Goal: Information Seeking & Learning: Learn about a topic

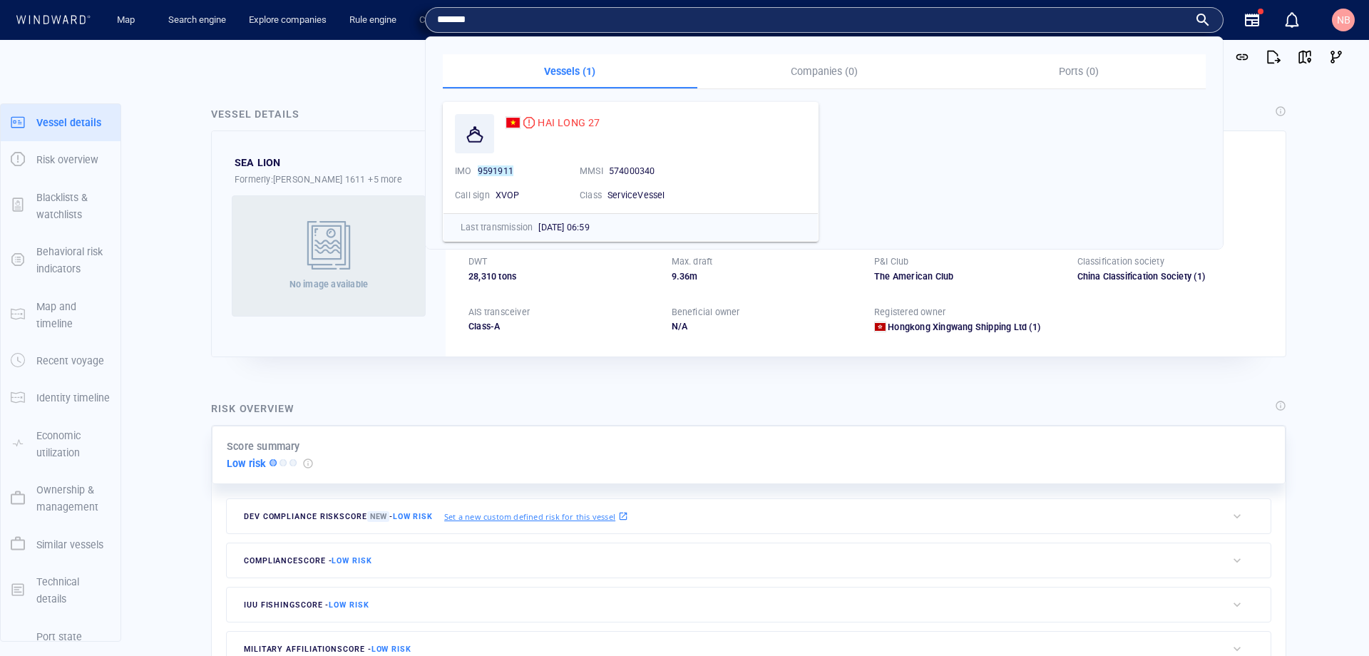
click at [597, 26] on input "*******" at bounding box center [812, 19] width 751 height 21
type input "*******"
click at [558, 118] on span "KEEPER" at bounding box center [556, 122] width 37 height 11
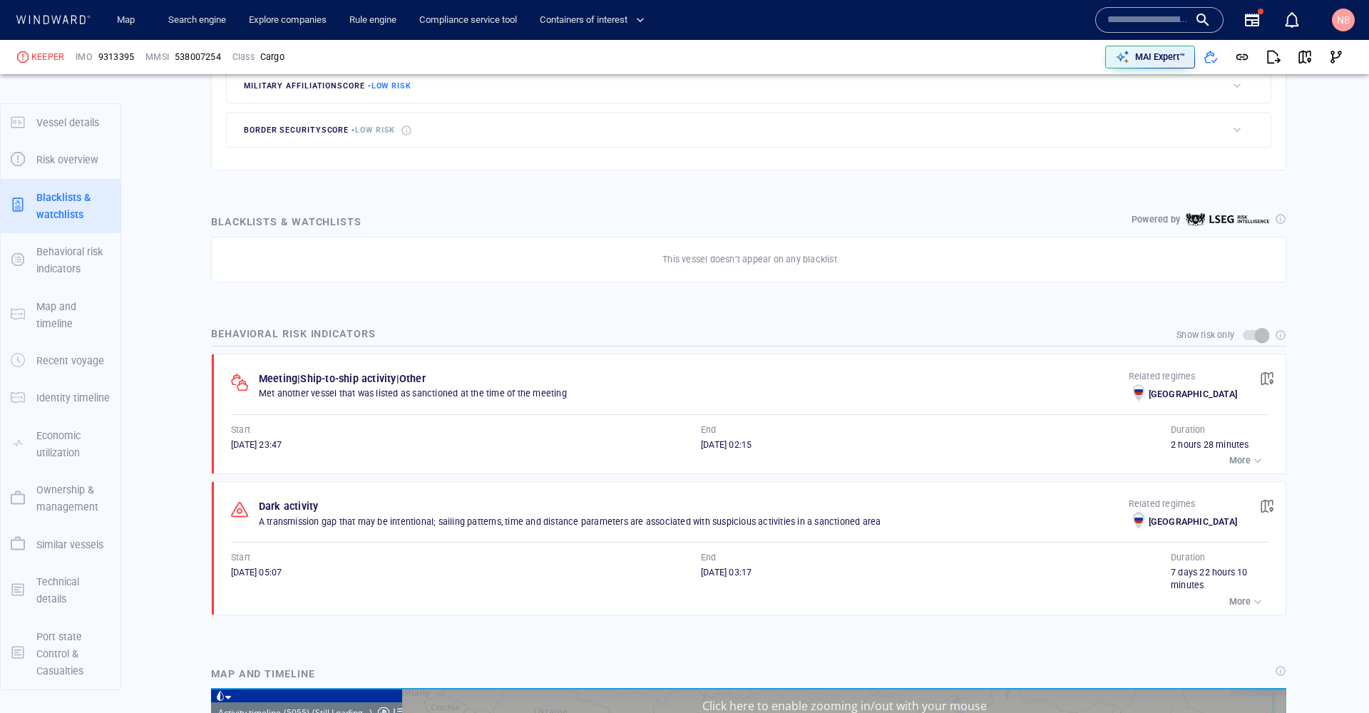
scroll to position [721, 0]
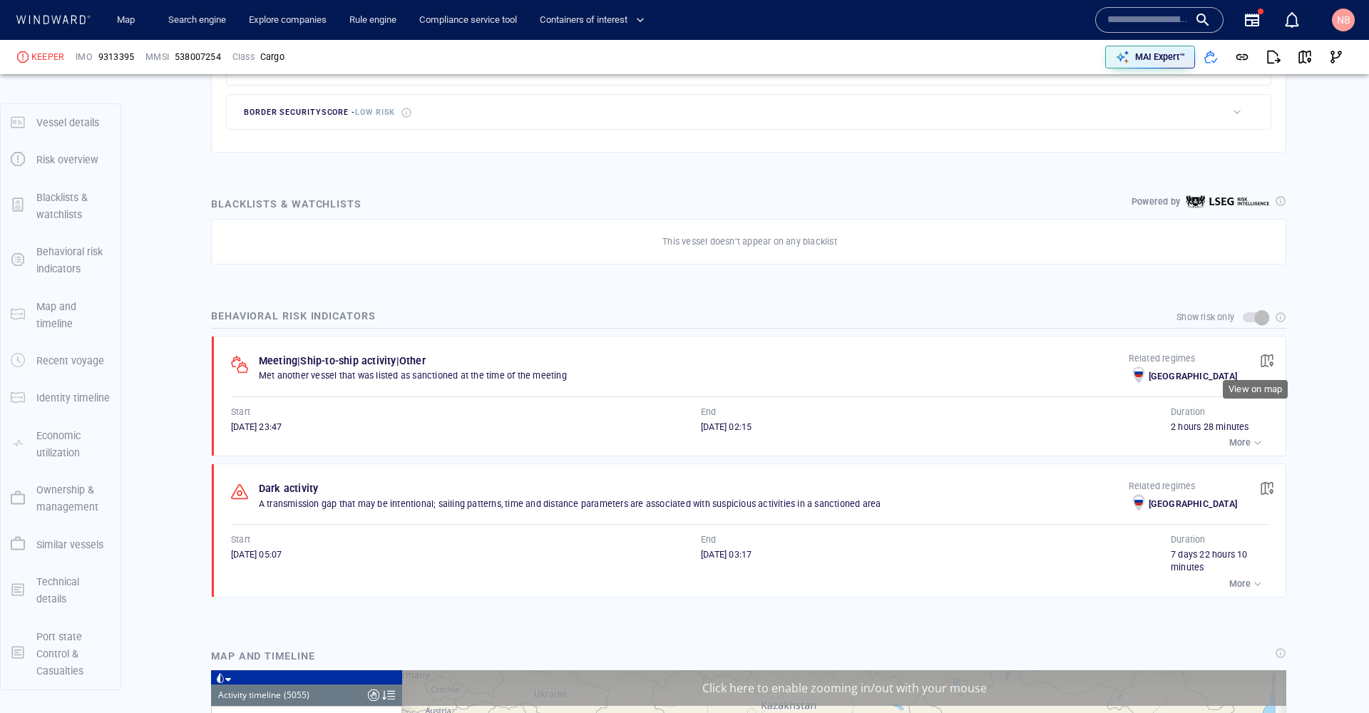
click at [1260, 354] on span "button" at bounding box center [1267, 361] width 14 height 14
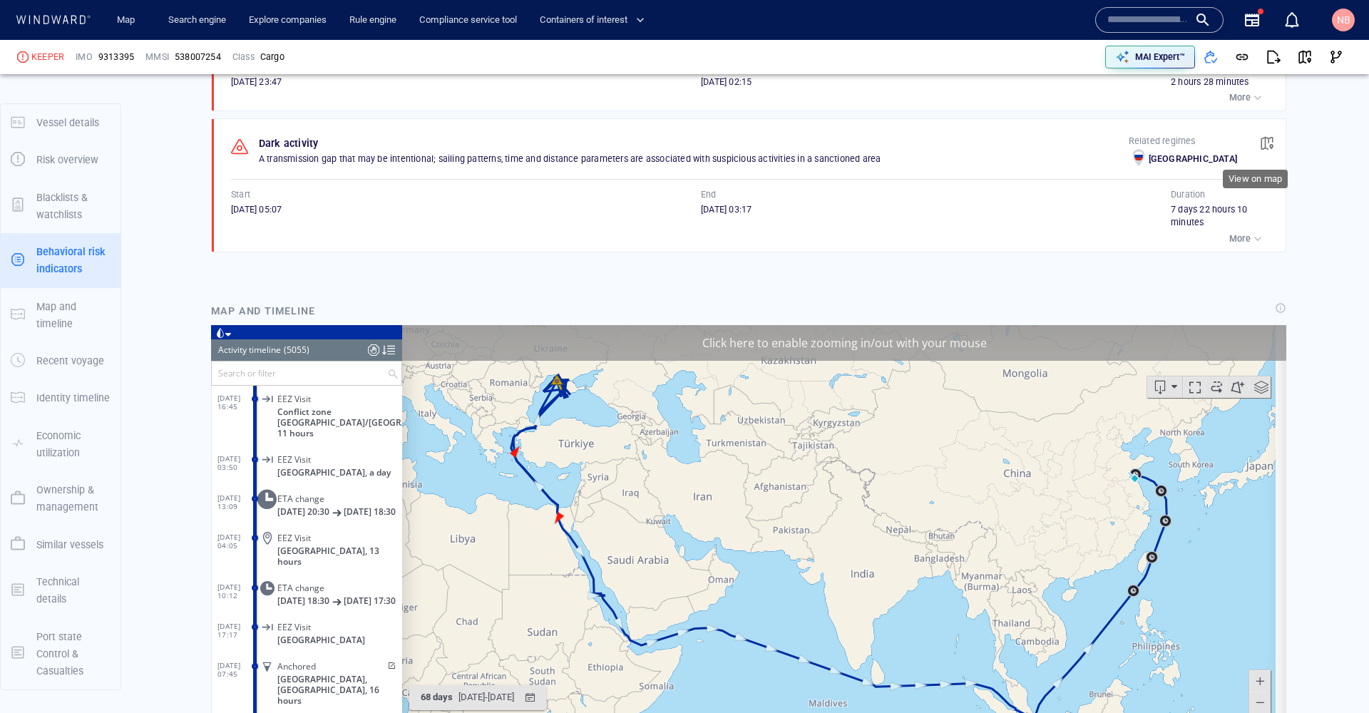
scroll to position [1119, 0]
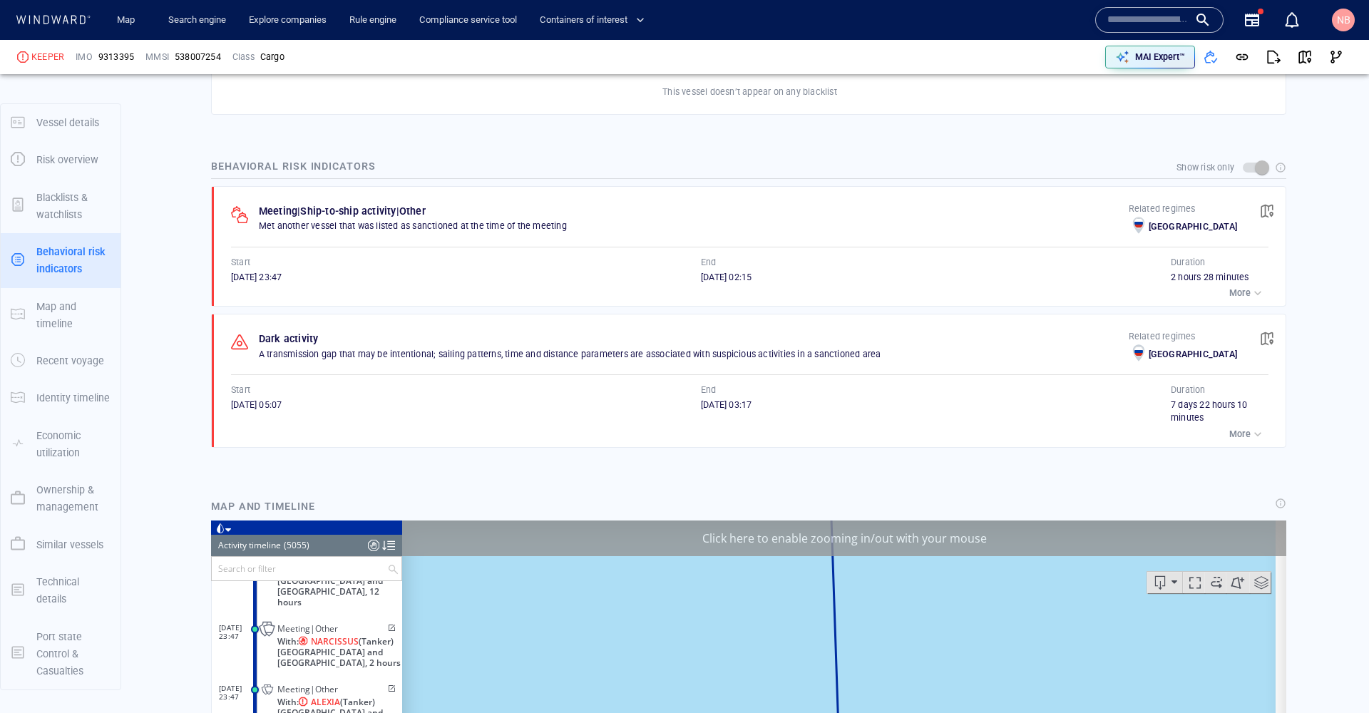
scroll to position [863, 0]
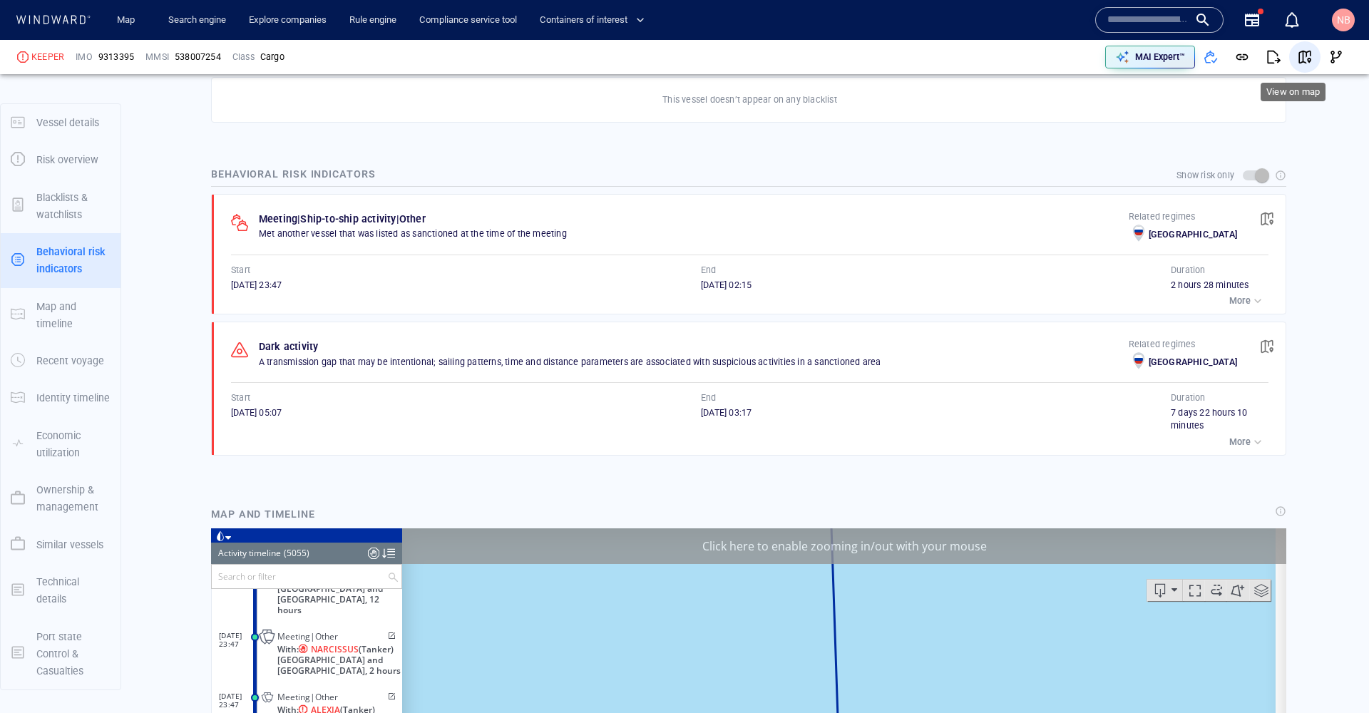
click at [1297, 63] on span "button" at bounding box center [1304, 57] width 14 height 14
click at [1250, 294] on div "button" at bounding box center [1257, 301] width 14 height 14
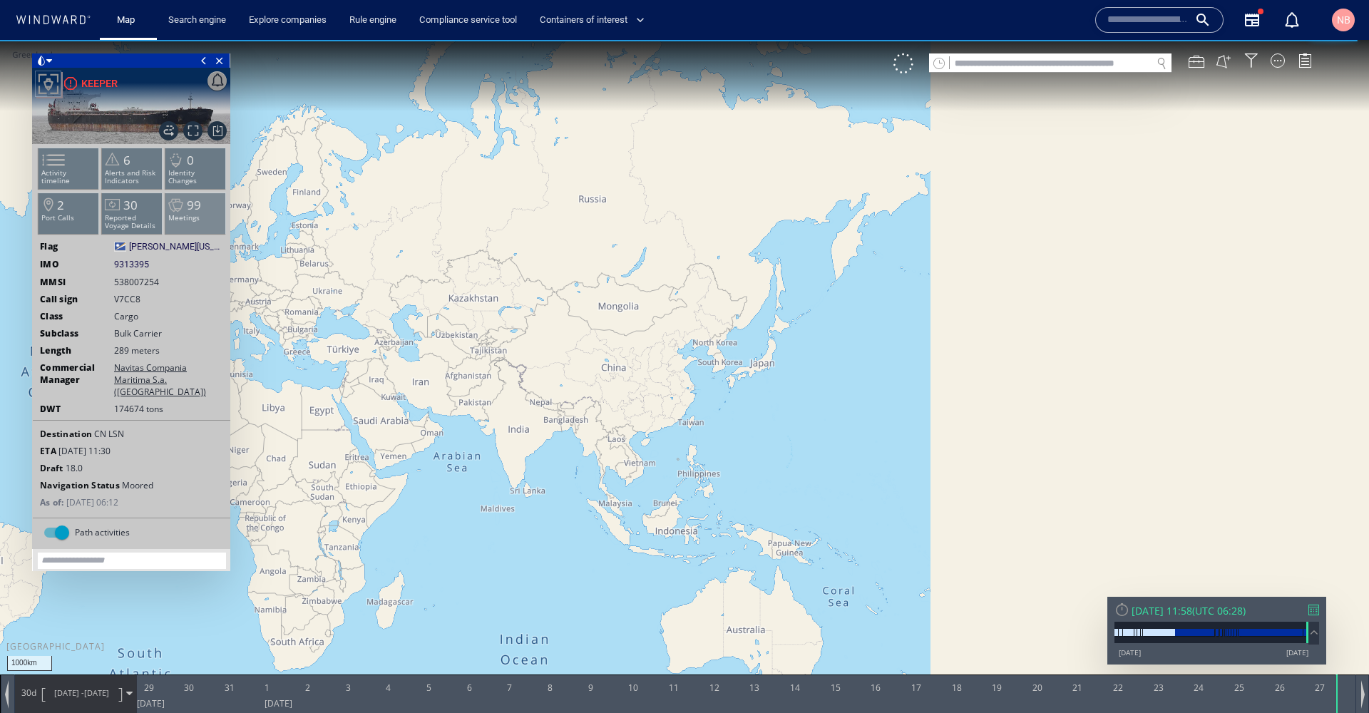
click at [187, 217] on p "Meetings" at bounding box center [195, 218] width 61 height 8
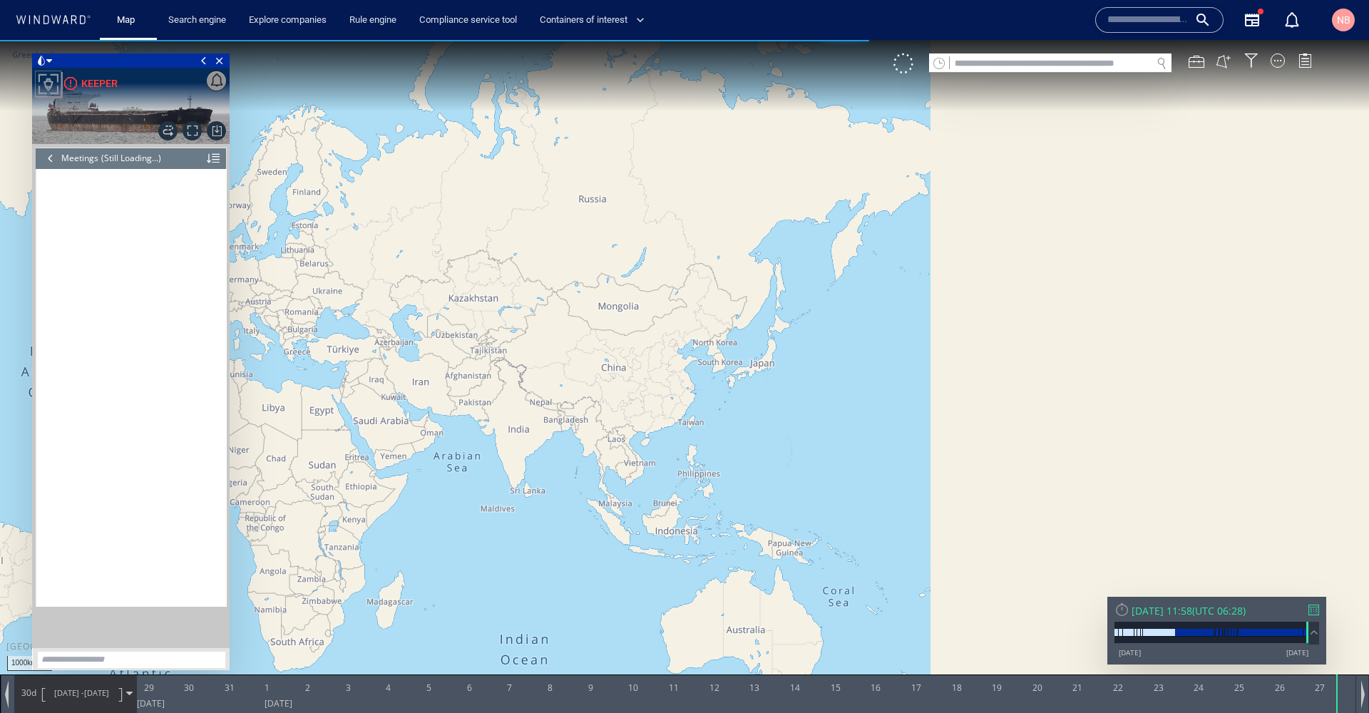
scroll to position [3444, 0]
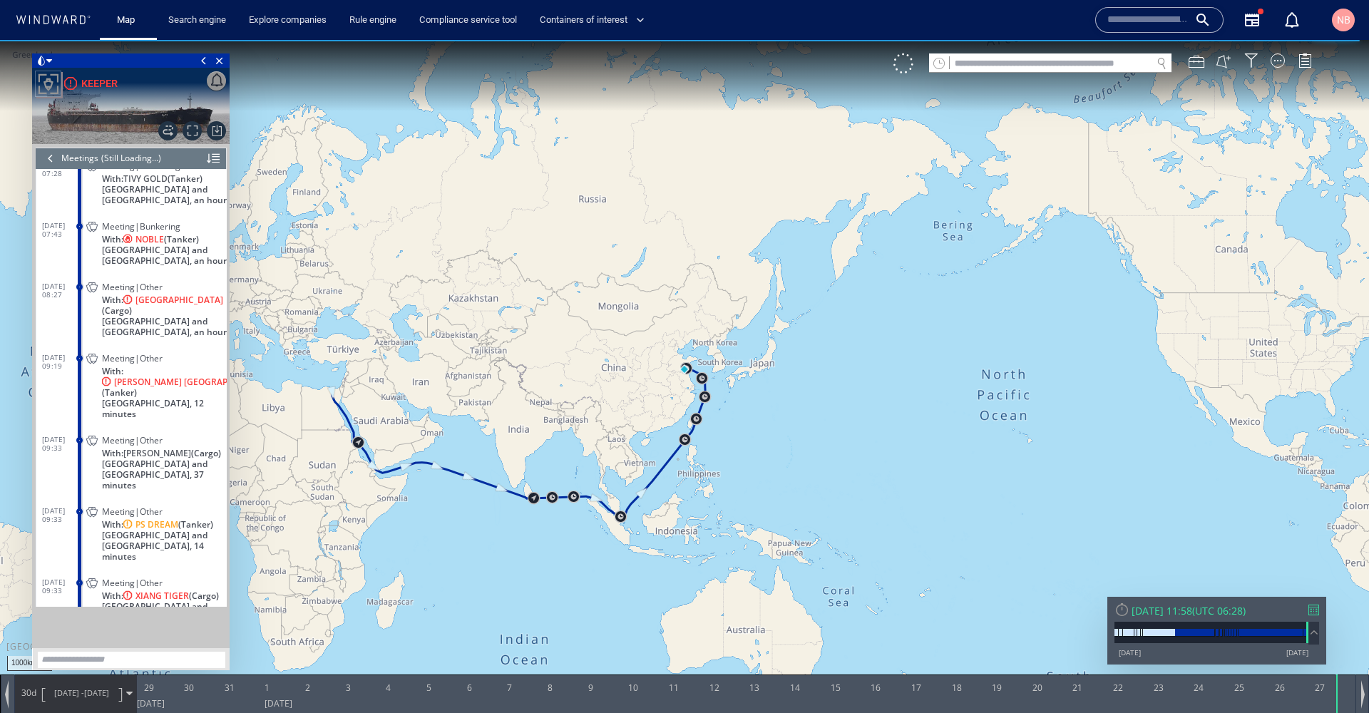
click at [1316, 605] on div at bounding box center [1313, 610] width 11 height 11
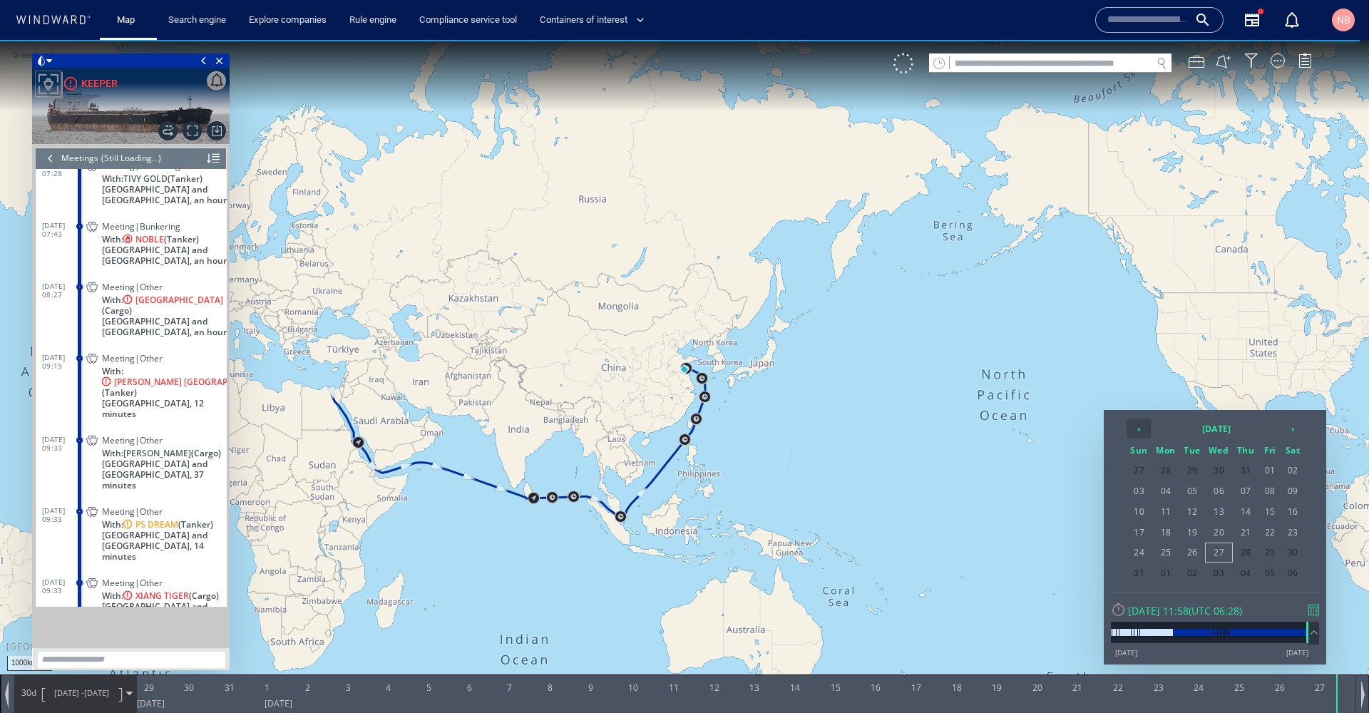
click at [1139, 429] on th "‹" at bounding box center [1138, 428] width 24 height 20
click at [1225, 554] on span "30" at bounding box center [1219, 552] width 27 height 19
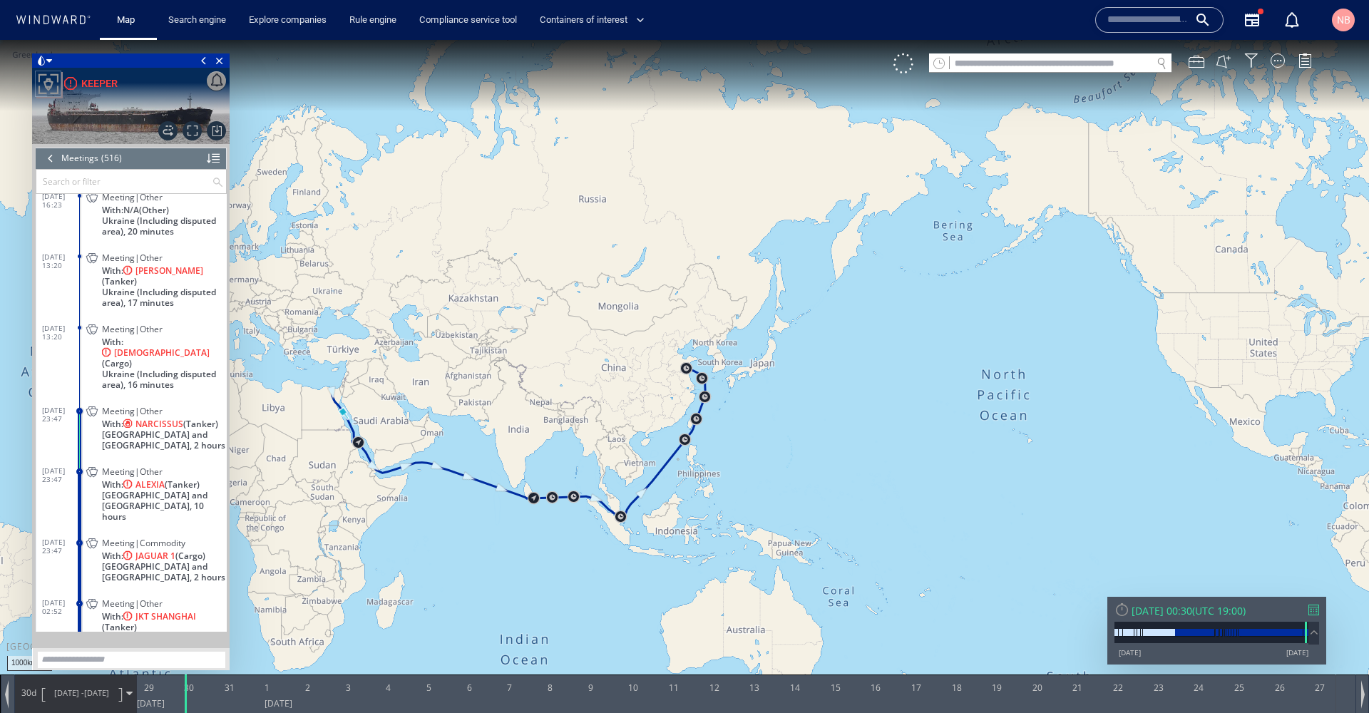
scroll to position [19165, 0]
click at [154, 414] on span "NARCISSUS" at bounding box center [159, 419] width 48 height 11
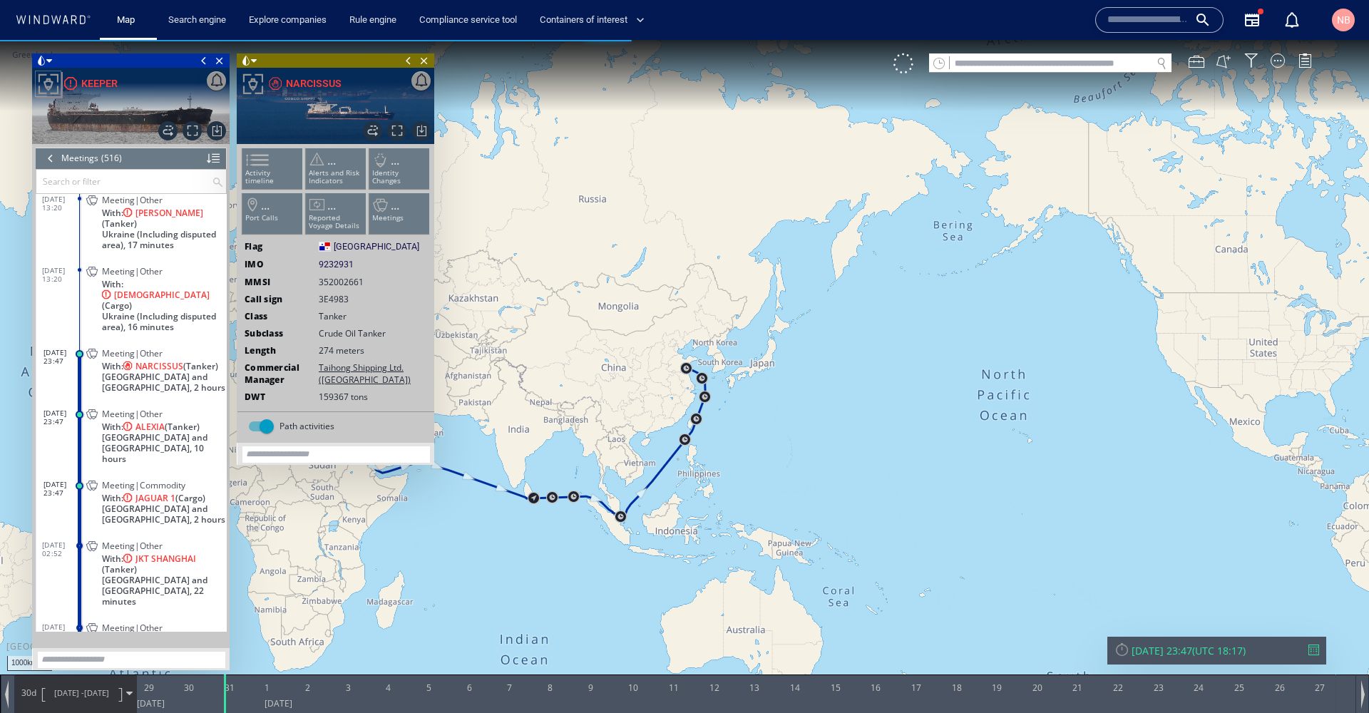
scroll to position [19213, 0]
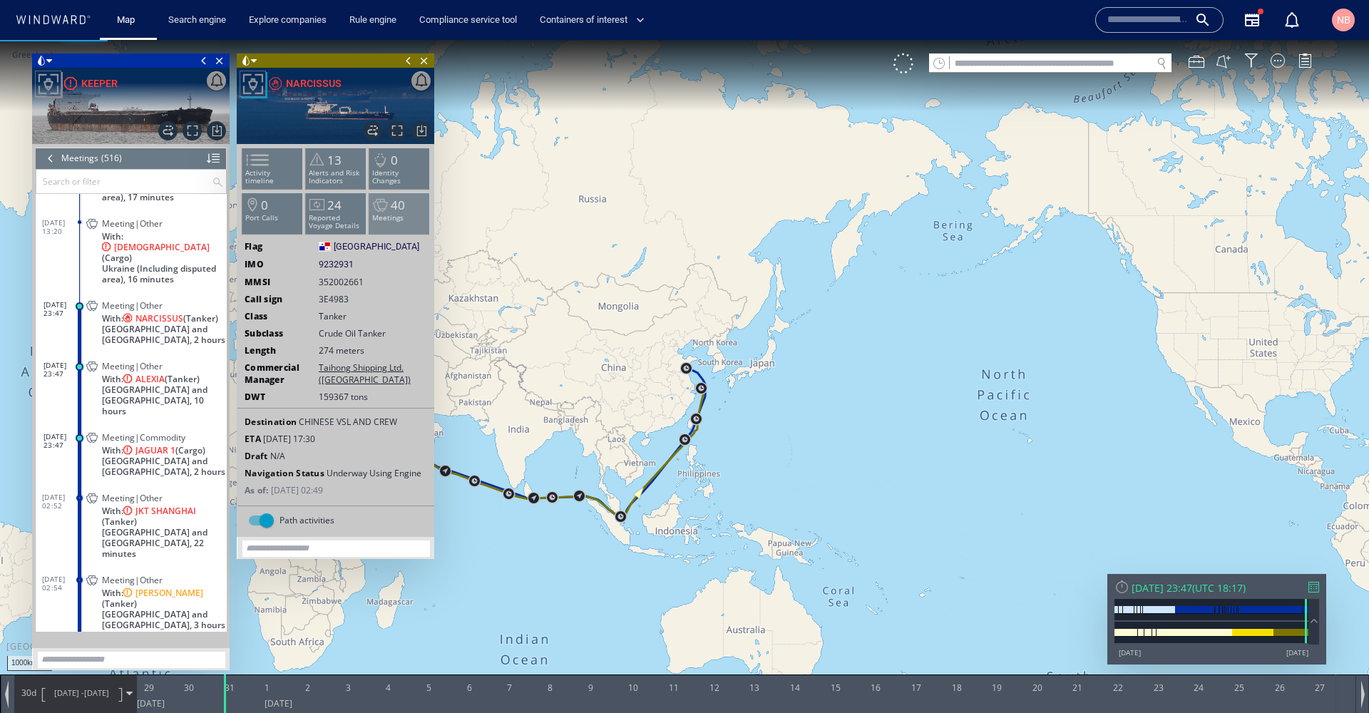
click at [394, 212] on span "40" at bounding box center [398, 205] width 14 height 16
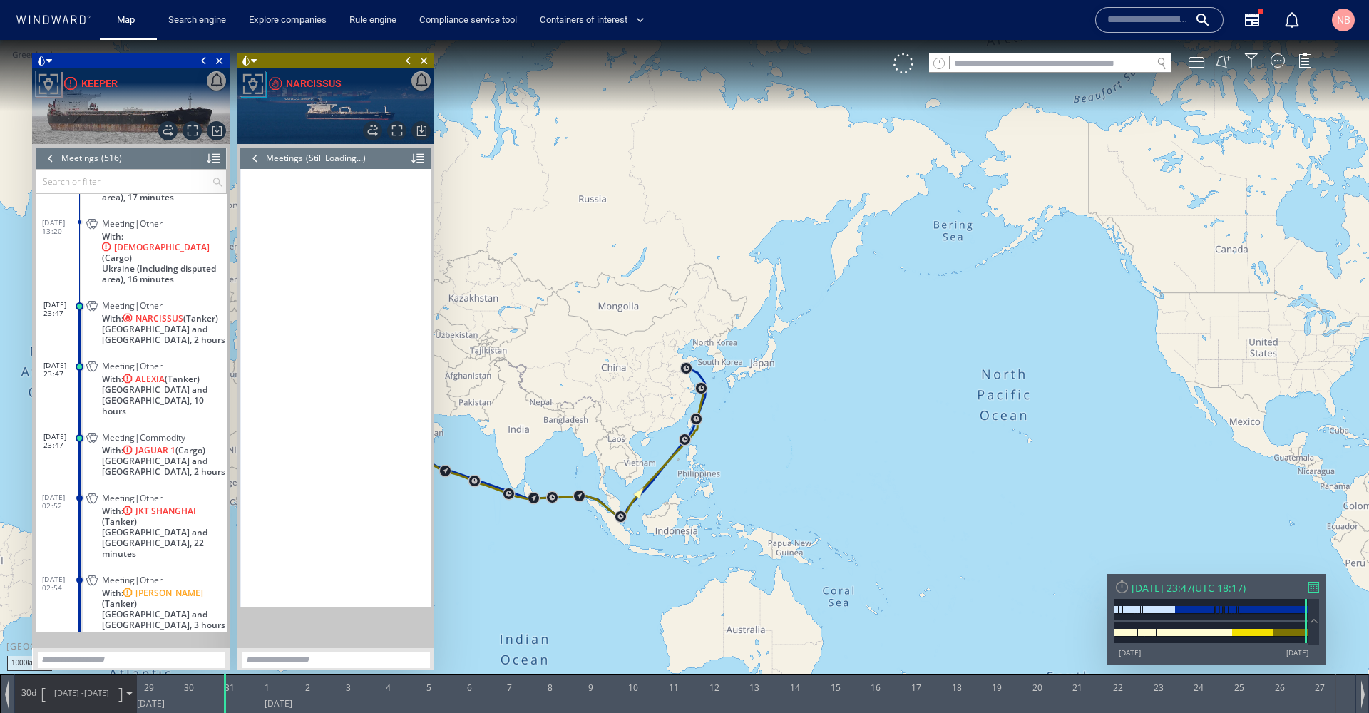
scroll to position [1131, 0]
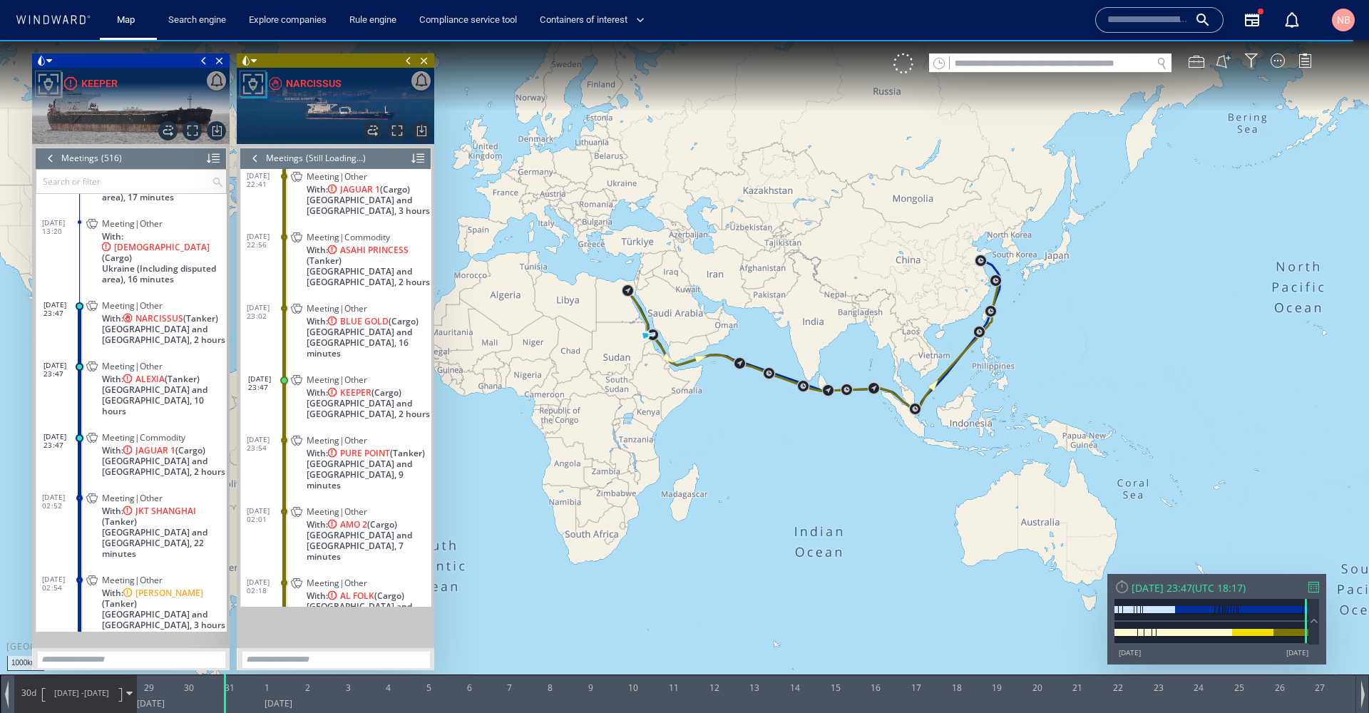
drag, startPoint x: 607, startPoint y: 469, endPoint x: 902, endPoint y: 361, distance: 313.5
click at [902, 361] on canvas "Map" at bounding box center [684, 369] width 1369 height 659
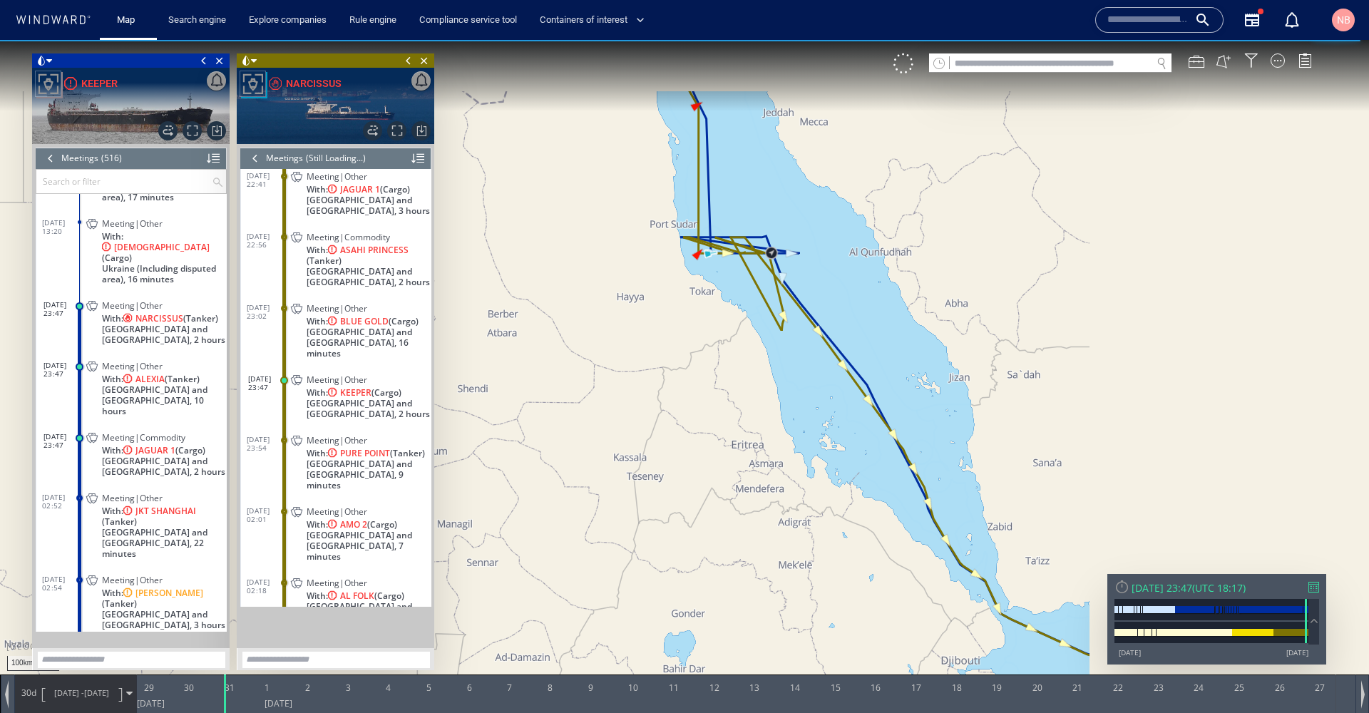
drag, startPoint x: 731, startPoint y: 162, endPoint x: 776, endPoint y: 430, distance: 271.8
click at [776, 430] on canvas "Map" at bounding box center [684, 369] width 1369 height 659
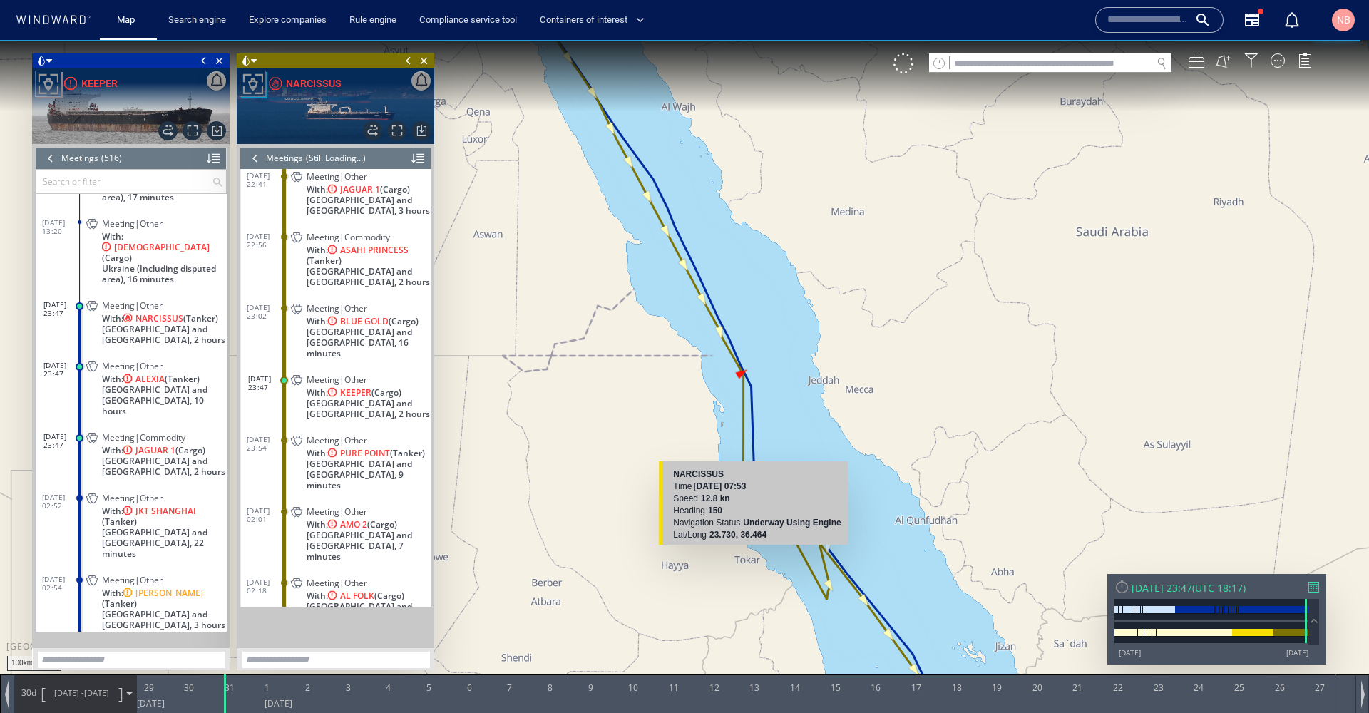
drag, startPoint x: 680, startPoint y: 235, endPoint x: 755, endPoint y: 532, distance: 306.6
click at [755, 532] on div "100km © Mapbox © OpenStreetMap Improve this map NARCISSUS Time 30 July 2025 07:…" at bounding box center [684, 369] width 1369 height 659
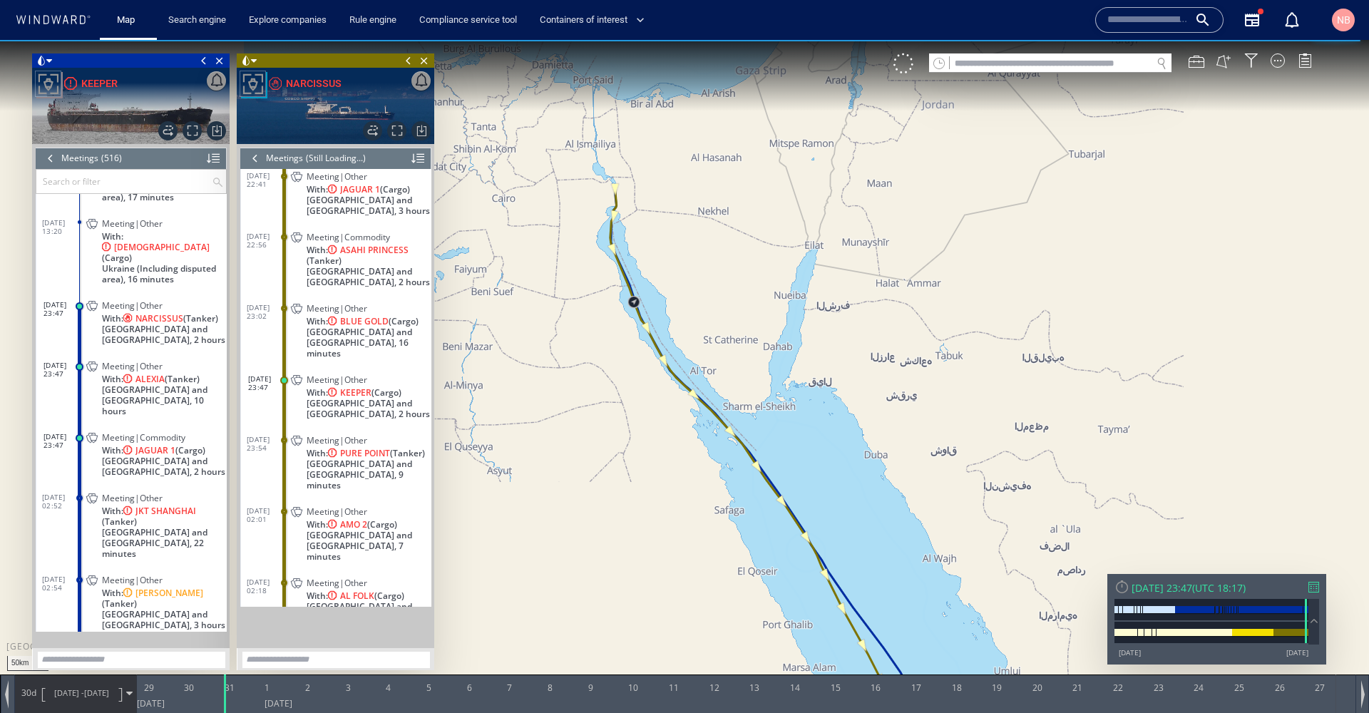
drag, startPoint x: 866, startPoint y: 515, endPoint x: 624, endPoint y: 173, distance: 418.8
click at [619, 133] on canvas "Map" at bounding box center [684, 369] width 1369 height 659
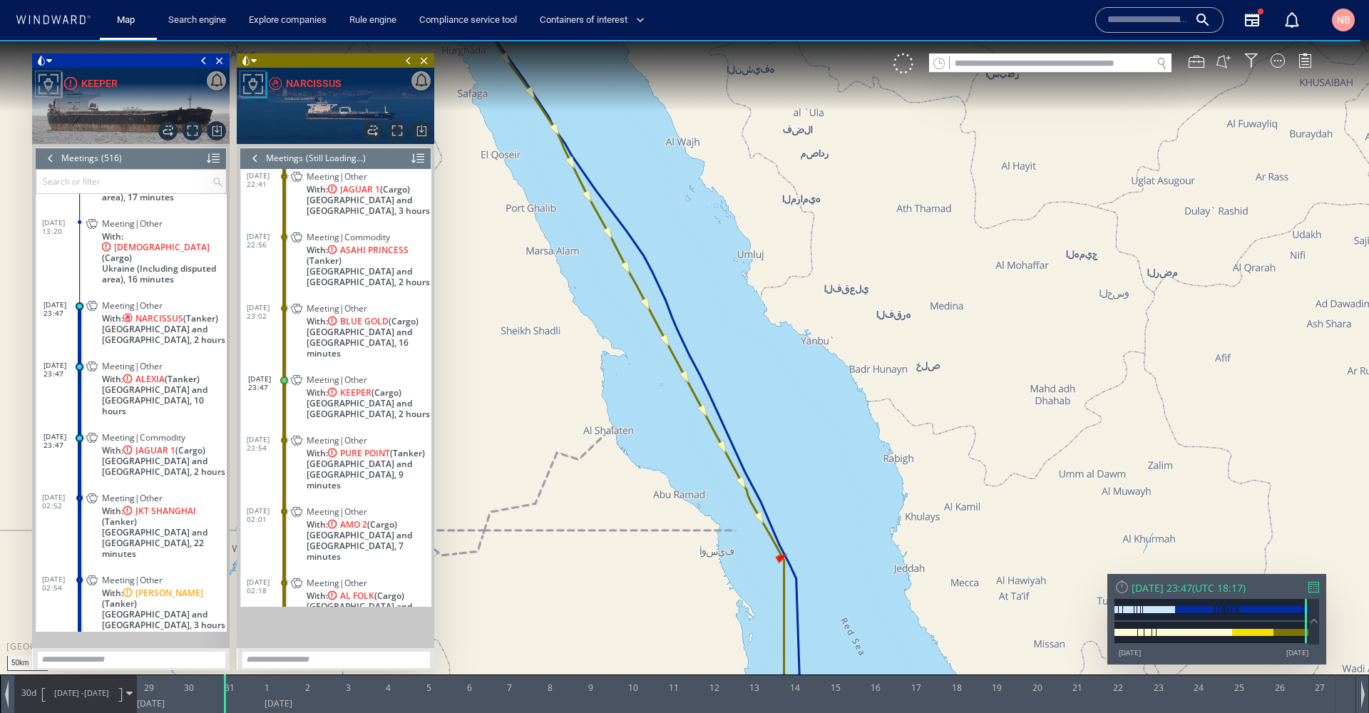
drag, startPoint x: 812, startPoint y: 543, endPoint x: 687, endPoint y: 202, distance: 362.5
click at [687, 202] on canvas "Map" at bounding box center [684, 369] width 1369 height 659
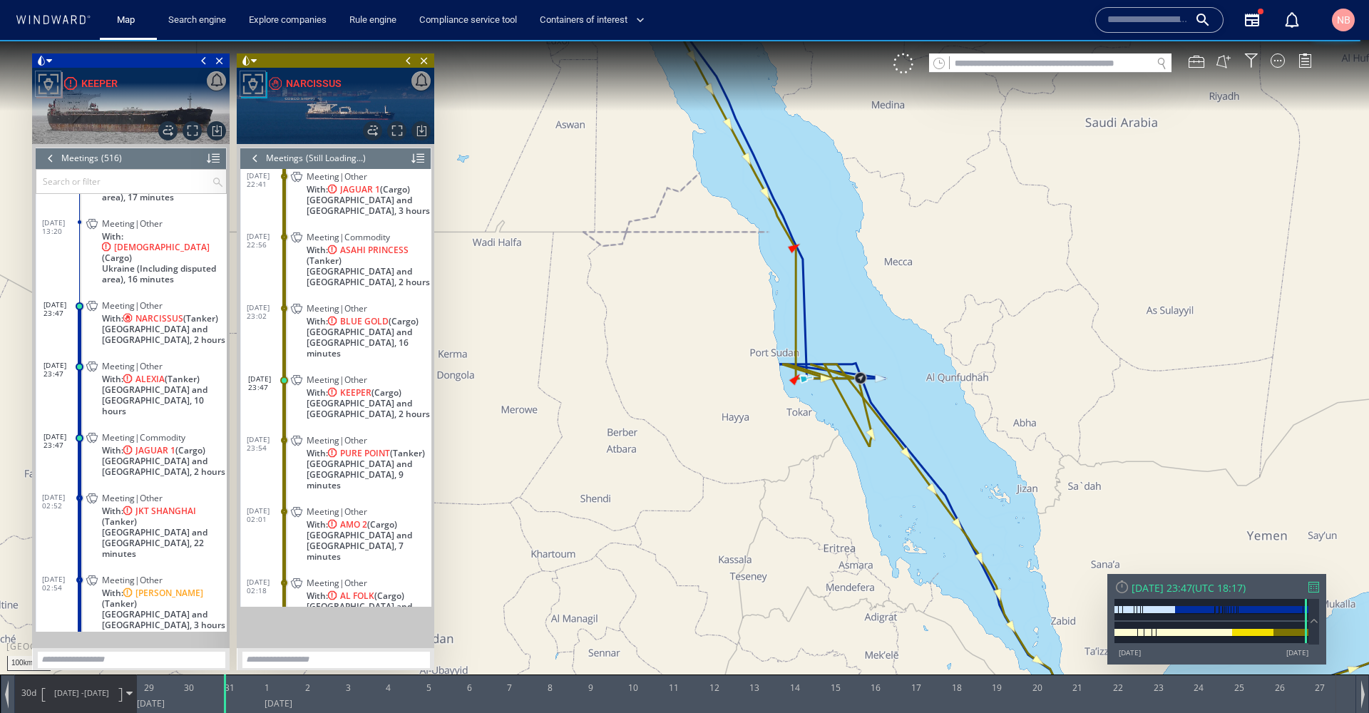
drag, startPoint x: 974, startPoint y: 493, endPoint x: 771, endPoint y: 173, distance: 379.4
click at [765, 160] on canvas "Map" at bounding box center [684, 369] width 1369 height 659
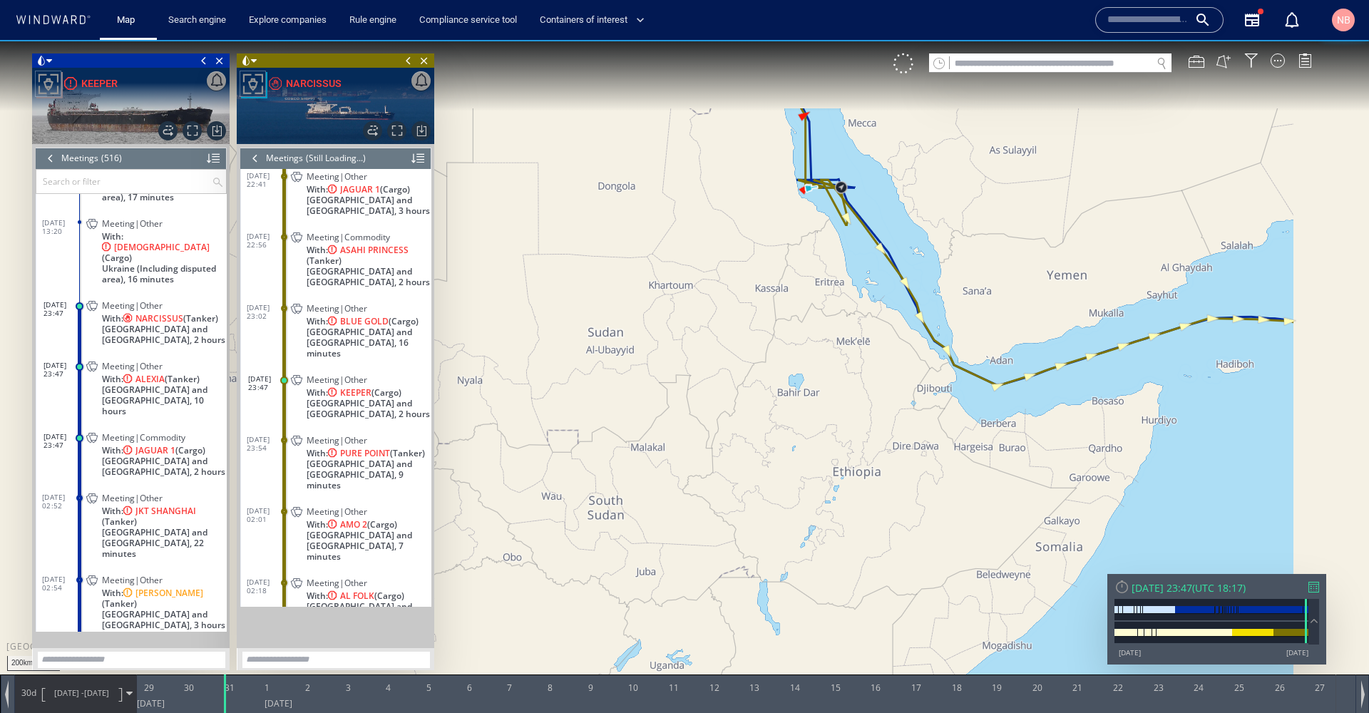
drag, startPoint x: 1186, startPoint y: 392, endPoint x: 787, endPoint y: 390, distance: 399.2
click at [663, 389] on canvas "Map" at bounding box center [684, 369] width 1369 height 659
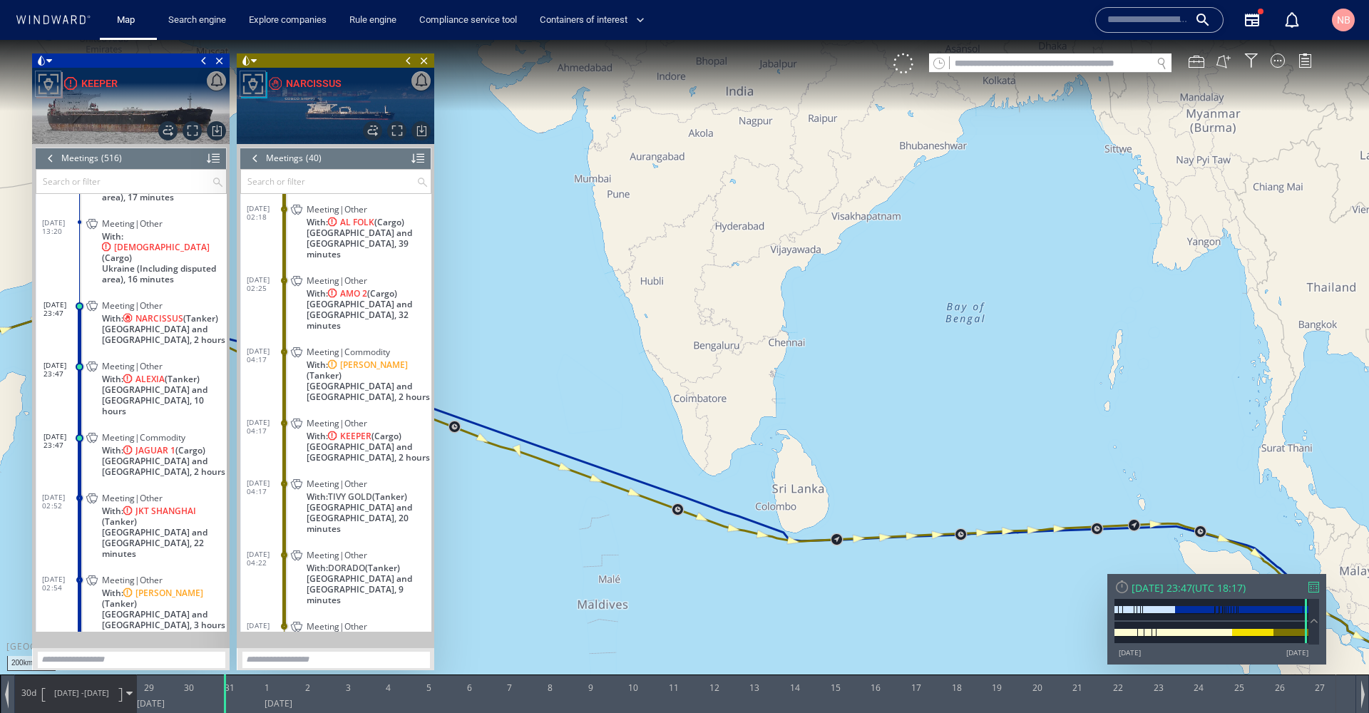
drag, startPoint x: 841, startPoint y: 394, endPoint x: 889, endPoint y: 408, distance: 49.6
click at [842, 389] on canvas "Map" at bounding box center [684, 369] width 1369 height 659
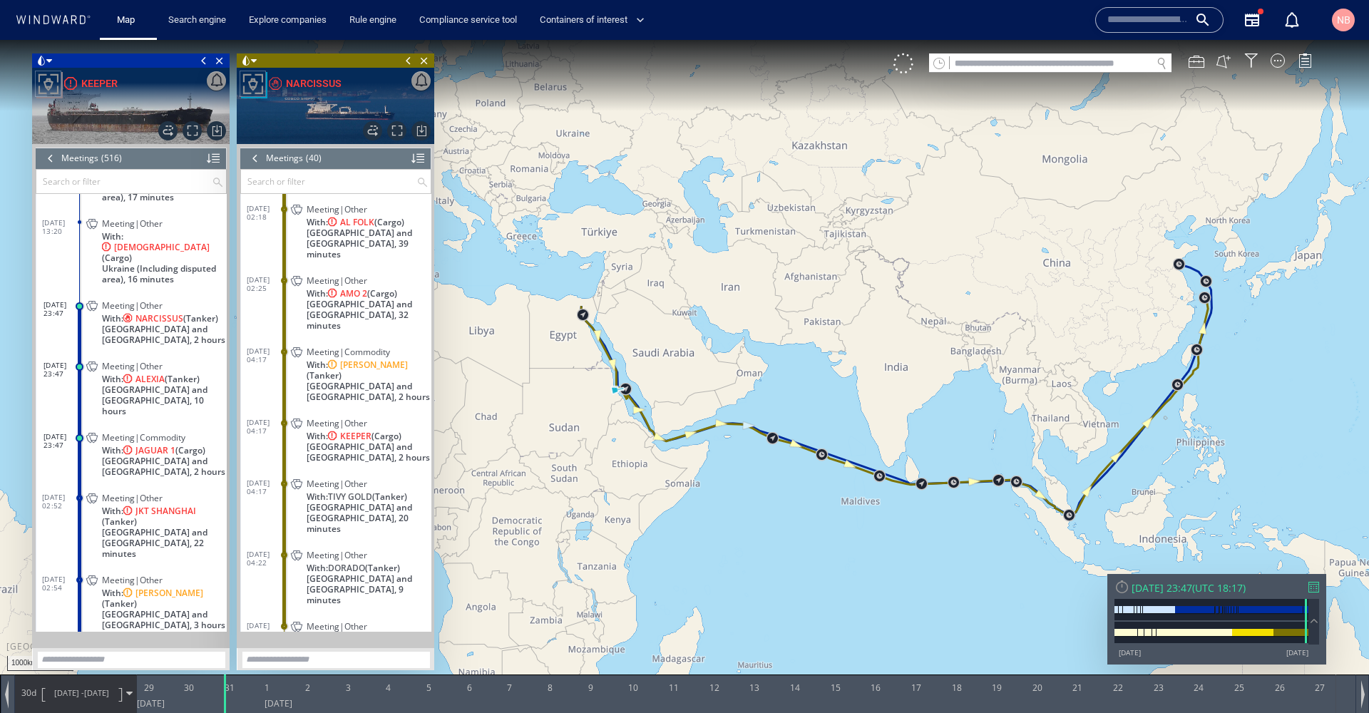
drag, startPoint x: 1231, startPoint y: 337, endPoint x: 1099, endPoint y: 381, distance: 139.1
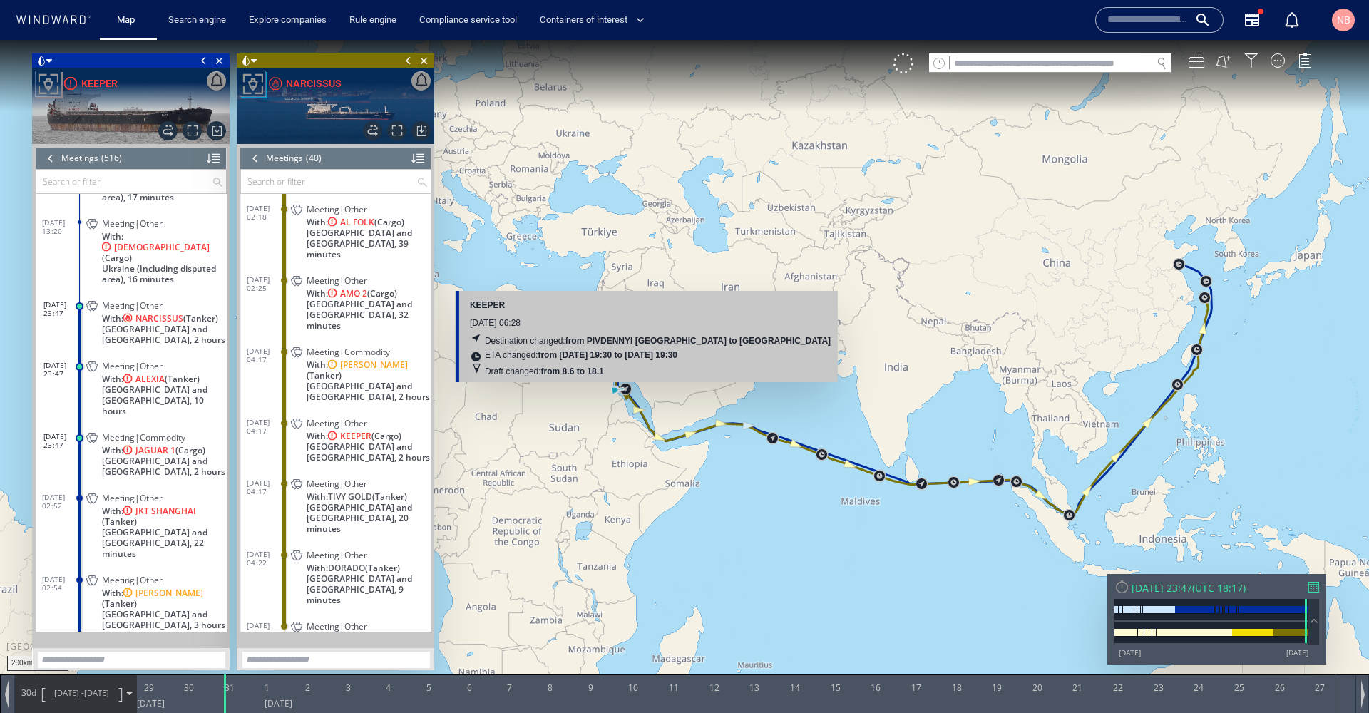
scroll to position [-1, 0]
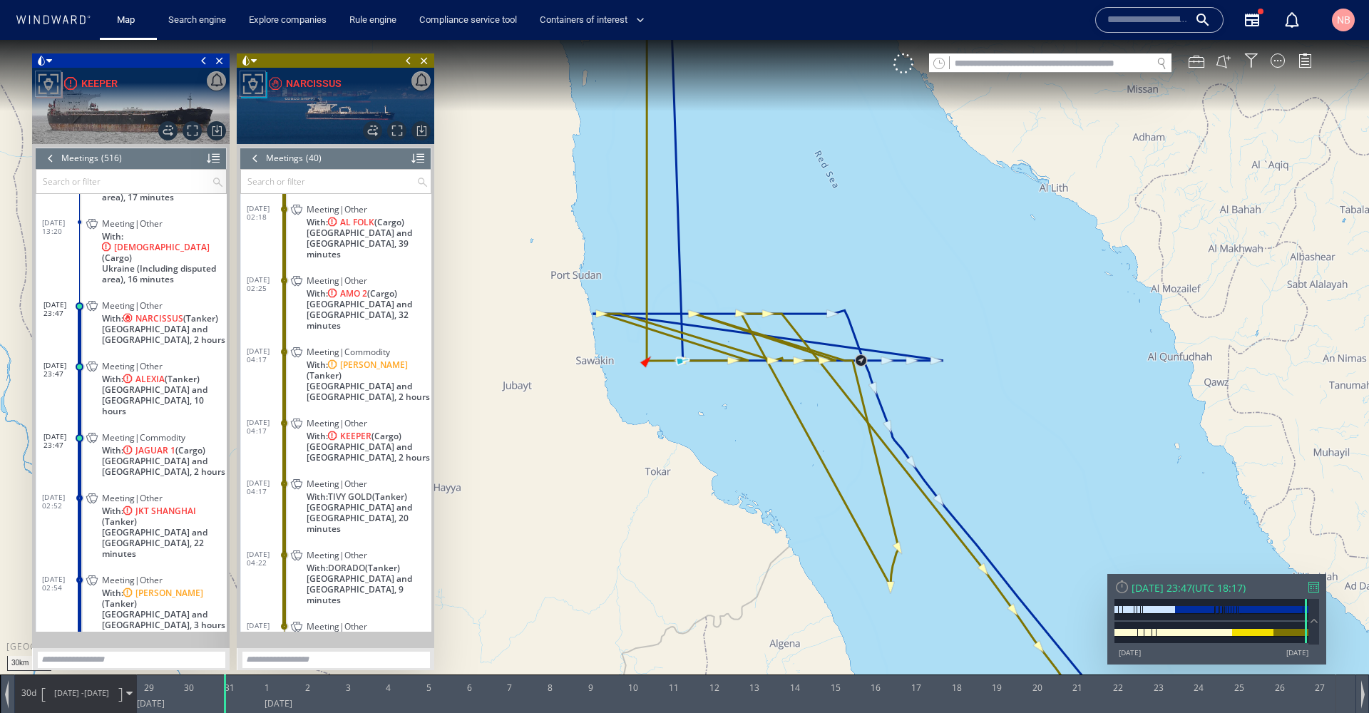
drag, startPoint x: 586, startPoint y: 367, endPoint x: 721, endPoint y: 408, distance: 140.9
click at [721, 408] on canvas "Map" at bounding box center [684, 369] width 1369 height 659
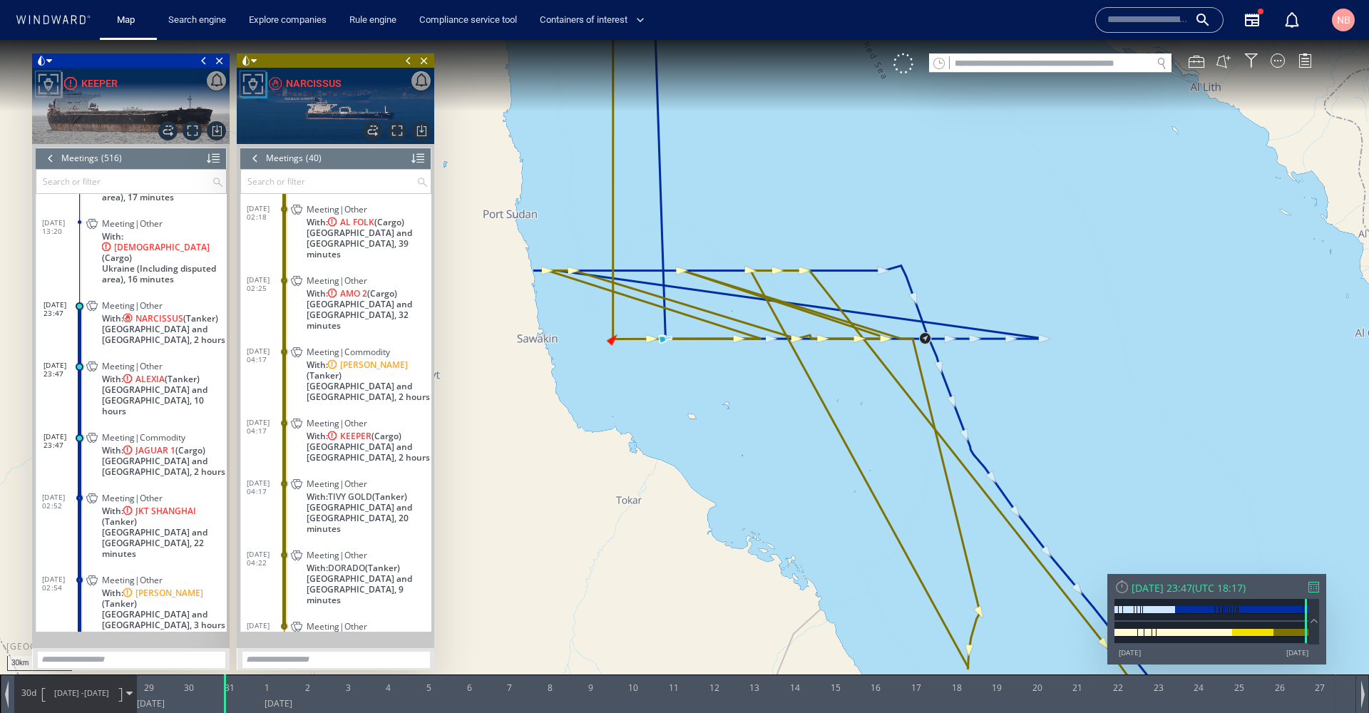
drag, startPoint x: 717, startPoint y: 401, endPoint x: 722, endPoint y: 409, distance: 9.9
click at [722, 409] on canvas "Map" at bounding box center [684, 369] width 1369 height 659
